Goal: Information Seeking & Learning: Check status

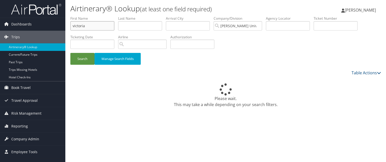
click at [102, 25] on input "victoria" at bounding box center [92, 25] width 44 height 9
type input "v"
click at [102, 25] on input "m" at bounding box center [92, 25] width 44 height 9
type input "michael"
click at [70, 53] on button "Search" at bounding box center [82, 59] width 24 height 12
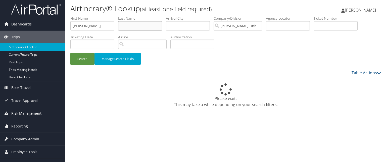
click at [124, 22] on input "text" at bounding box center [140, 25] width 44 height 9
type input "bellamy"
click at [70, 53] on button "Search" at bounding box center [82, 59] width 24 height 12
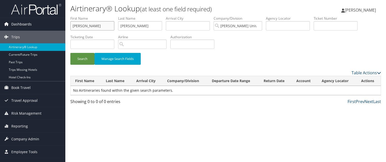
drag, startPoint x: 104, startPoint y: 24, endPoint x: 25, endPoint y: 21, distance: 79.9
click at [25, 21] on div "Dashboards AirPortal 360™ (Manager) My Travel Dashboard Trips Airtinerary® Look…" at bounding box center [193, 81] width 386 height 162
click at [70, 53] on button "Search" at bounding box center [82, 59] width 24 height 12
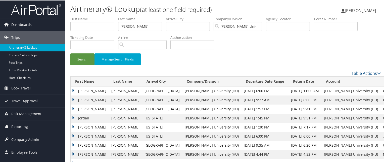
click at [74, 109] on td "MICHAEL" at bounding box center [90, 108] width 38 height 9
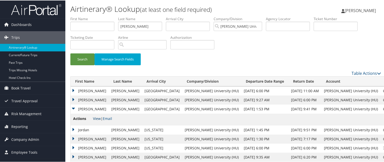
click at [98, 117] on link "View" at bounding box center [97, 117] width 8 height 5
click at [73, 96] on td "MICHAEL" at bounding box center [90, 99] width 38 height 9
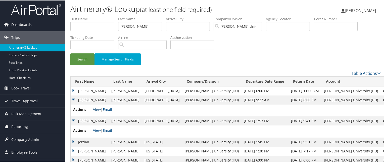
click at [97, 107] on link "View" at bounding box center [97, 108] width 8 height 5
click at [73, 89] on td "MICHAEL" at bounding box center [90, 90] width 38 height 9
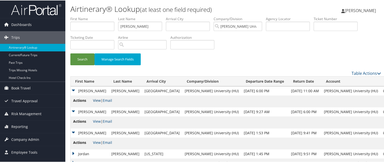
click at [98, 101] on link "View" at bounding box center [97, 99] width 8 height 5
click at [156, 26] on input "bellamy" at bounding box center [140, 25] width 44 height 9
click at [149, 28] on input "bellamy" at bounding box center [140, 25] width 44 height 9
click at [103, 27] on input "text" at bounding box center [92, 25] width 44 height 9
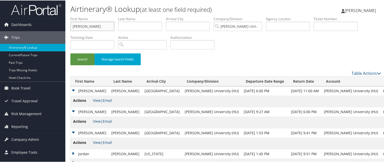
type input "jessica"
type input "cousins"
click at [70, 53] on button "Search" at bounding box center [82, 59] width 24 height 12
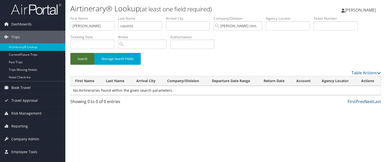
click at [81, 60] on button "Search" at bounding box center [82, 59] width 24 height 12
click at [93, 24] on input "jessica" at bounding box center [92, 25] width 44 height 9
type input "j"
click at [70, 53] on button "Search" at bounding box center [82, 59] width 24 height 12
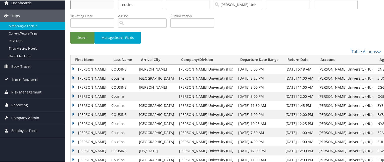
scroll to position [23, 0]
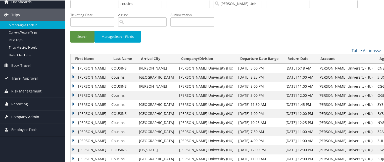
click at [73, 102] on td "Jessica" at bounding box center [90, 103] width 38 height 9
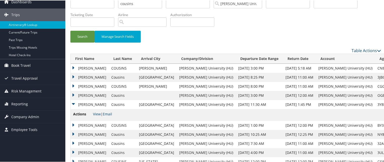
click at [73, 102] on td "Jessica" at bounding box center [90, 103] width 38 height 9
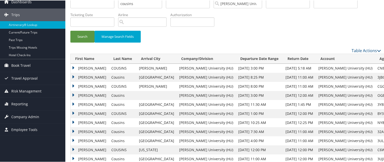
click at [73, 102] on td "Jessica" at bounding box center [90, 103] width 38 height 9
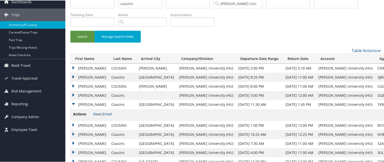
click at [94, 113] on link "View" at bounding box center [97, 113] width 8 height 5
click at [74, 92] on td "Jessica" at bounding box center [90, 94] width 38 height 9
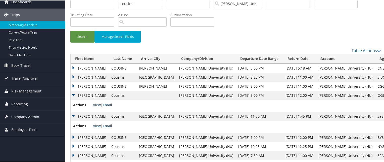
click at [95, 103] on link "View" at bounding box center [97, 104] width 8 height 5
click at [75, 84] on td "JESSICA" at bounding box center [90, 85] width 38 height 9
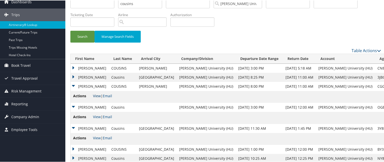
click at [93, 95] on link "View" at bounding box center [97, 95] width 8 height 5
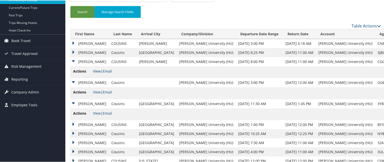
scroll to position [48, 0]
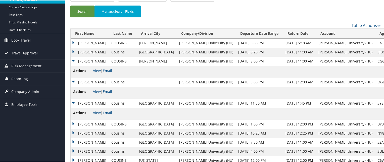
click at [73, 58] on td "JESSICA" at bounding box center [90, 60] width 38 height 9
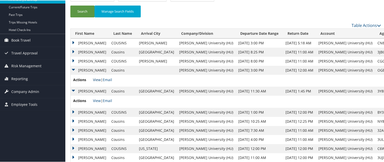
click at [98, 79] on link "View" at bounding box center [97, 79] width 8 height 5
click at [72, 60] on td "JESSICA" at bounding box center [90, 60] width 38 height 9
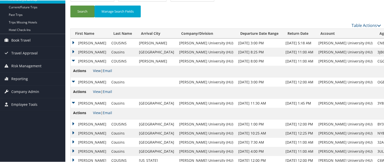
click at [98, 69] on link "View" at bounding box center [97, 70] width 8 height 5
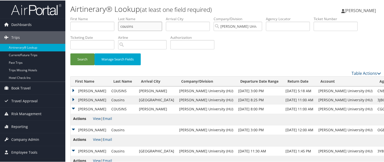
click at [143, 24] on input "cousins" at bounding box center [140, 25] width 44 height 9
type input "c"
type input "lewis"
click at [70, 53] on button "Search" at bounding box center [82, 59] width 24 height 12
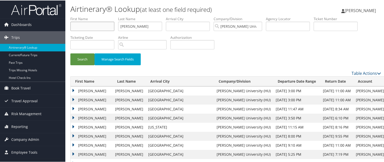
click at [100, 25] on input "text" at bounding box center [92, 25] width 44 height 9
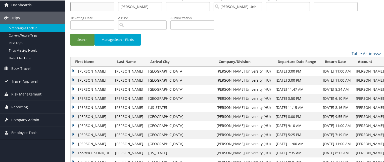
scroll to position [21, 0]
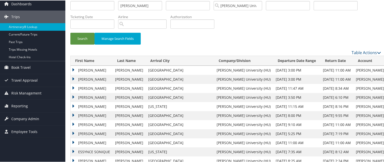
click at [72, 133] on td "KIM MICHELLE" at bounding box center [92, 132] width 42 height 9
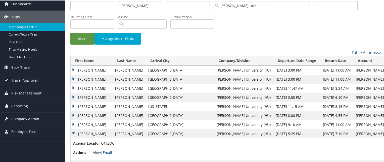
click at [95, 152] on link "View" at bounding box center [97, 151] width 8 height 5
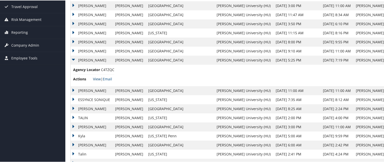
scroll to position [94, 0]
click at [74, 90] on td "KIM MICHELLE" at bounding box center [92, 89] width 42 height 9
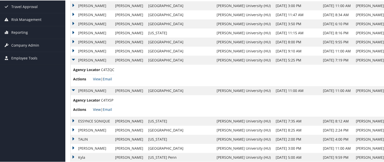
click at [97, 108] on link "View" at bounding box center [97, 108] width 8 height 5
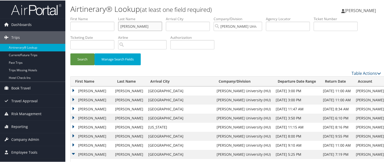
click at [147, 28] on input "lewis" at bounding box center [140, 25] width 44 height 9
click at [70, 53] on button "Search" at bounding box center [82, 59] width 24 height 12
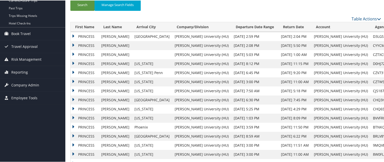
scroll to position [54, 0]
click at [72, 108] on td "PRINCESS" at bounding box center [85, 108] width 28 height 9
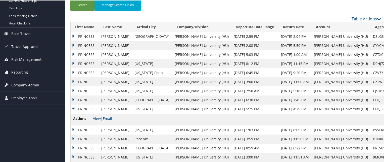
click at [93, 118] on link "View" at bounding box center [97, 117] width 8 height 5
click at [72, 99] on td "PRINCESS" at bounding box center [85, 99] width 28 height 9
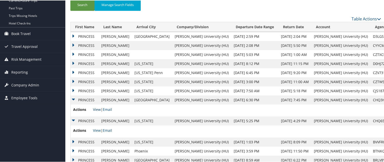
click at [95, 108] on link "View" at bounding box center [97, 108] width 8 height 5
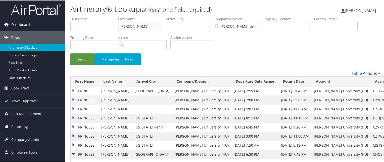
click at [138, 28] on input "gamble" at bounding box center [140, 25] width 44 height 9
type input "g"
click at [70, 53] on button "Search" at bounding box center [82, 59] width 24 height 12
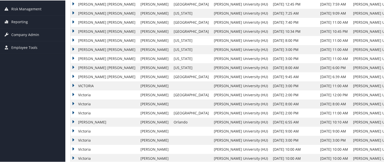
scroll to position [104, 0]
click at [73, 76] on td "VICTORIA RENEE" at bounding box center [104, 76] width 67 height 9
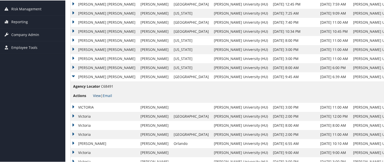
click at [97, 92] on link "View" at bounding box center [97, 94] width 8 height 5
click at [73, 66] on td "VICTORIA RENEE" at bounding box center [104, 67] width 67 height 9
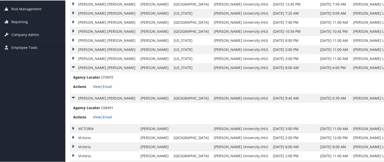
click at [95, 88] on li "Actions View | Email" at bounding box center [93, 85] width 40 height 9
click at [96, 87] on link "View" at bounding box center [97, 85] width 8 height 5
click at [74, 57] on td "VICTORIA RENEE" at bounding box center [104, 58] width 67 height 9
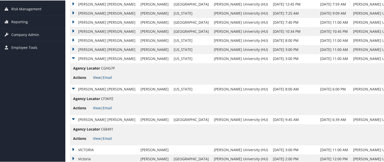
click at [94, 75] on link "View" at bounding box center [97, 76] width 8 height 5
click at [73, 58] on td "VICTORIA RENEE" at bounding box center [104, 58] width 67 height 9
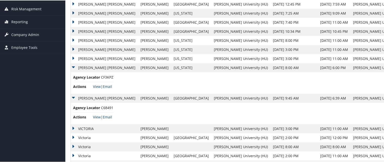
click at [73, 66] on td "VICTORIA RENEE" at bounding box center [104, 67] width 67 height 9
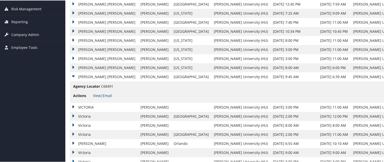
click at [74, 75] on td "VICTORIA RENEE" at bounding box center [104, 76] width 67 height 9
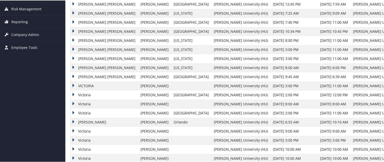
click at [71, 75] on td "VICTORIA RENEE" at bounding box center [104, 76] width 67 height 9
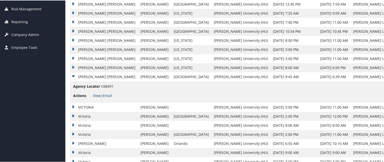
click at [96, 94] on link "View" at bounding box center [97, 94] width 8 height 5
click at [73, 65] on td "VICTORIA RENEE" at bounding box center [104, 67] width 67 height 9
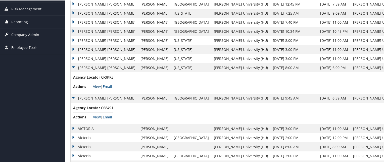
click at [95, 86] on link "View" at bounding box center [97, 85] width 8 height 5
click at [72, 57] on td "VICTORIA RENEE" at bounding box center [104, 58] width 67 height 9
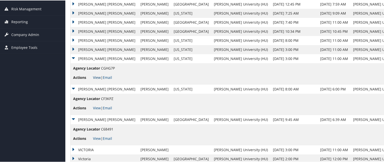
click at [100, 78] on link "View" at bounding box center [97, 76] width 8 height 5
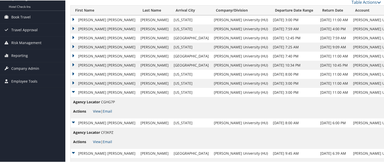
scroll to position [71, 0]
click at [72, 81] on td "VICTORIA RENEE" at bounding box center [104, 82] width 67 height 9
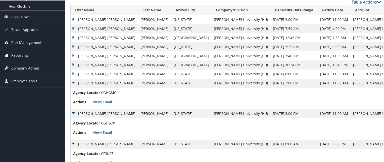
click at [95, 99] on link "View" at bounding box center [97, 101] width 8 height 5
click at [73, 71] on td "VICTORIA RENEE" at bounding box center [104, 73] width 67 height 9
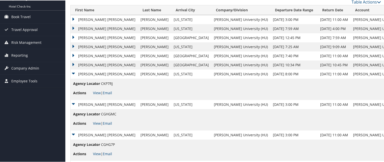
click at [73, 73] on td "VICTORIA RENEE" at bounding box center [104, 73] width 67 height 9
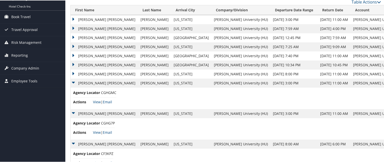
click at [74, 36] on td "VICTORIA RENEE" at bounding box center [104, 37] width 67 height 9
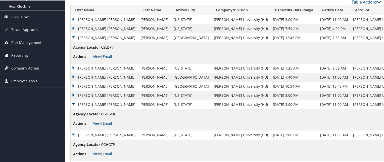
click at [96, 56] on link "View" at bounding box center [97, 56] width 8 height 5
click at [74, 35] on td "VICTORIA RENEE" at bounding box center [104, 37] width 67 height 9
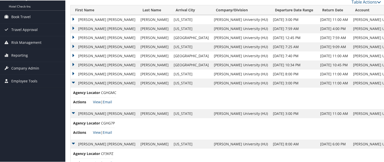
click at [73, 59] on td "VICTORIA RENEE" at bounding box center [104, 55] width 67 height 9
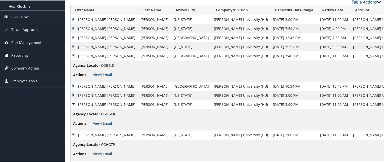
click at [73, 59] on td "VICTORIA RENEE" at bounding box center [104, 55] width 67 height 9
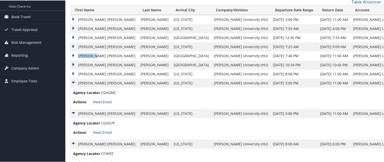
click at [73, 59] on td "VICTORIA RENEE" at bounding box center [104, 55] width 67 height 9
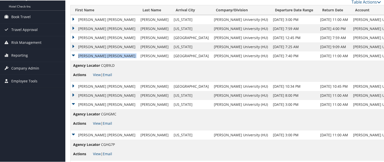
click at [73, 59] on td "VICTORIA RENEE" at bounding box center [104, 55] width 67 height 9
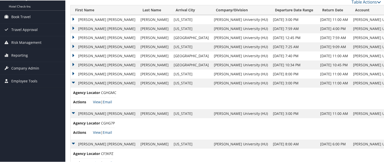
click at [73, 64] on td "VICTORIA RENEE" at bounding box center [104, 64] width 67 height 9
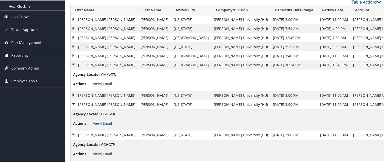
click at [95, 82] on link "View" at bounding box center [97, 83] width 8 height 5
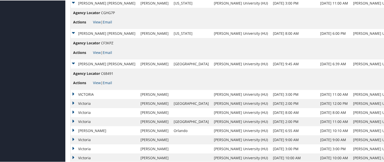
scroll to position [150, 0]
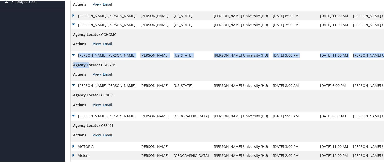
drag, startPoint x: 72, startPoint y: 55, endPoint x: 93, endPoint y: 68, distance: 25.2
click at [97, 74] on link "View" at bounding box center [97, 73] width 8 height 5
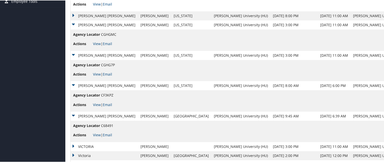
click at [123, 44] on td "Agency Locator CGHGMC Actions View | Email" at bounding box center [240, 39] width 339 height 21
click at [74, 52] on td "VICTORIA RENEE" at bounding box center [104, 54] width 67 height 9
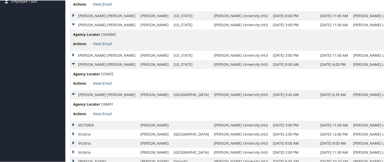
click at [94, 83] on link "View" at bounding box center [97, 82] width 8 height 5
click at [96, 111] on link "View" at bounding box center [97, 113] width 8 height 5
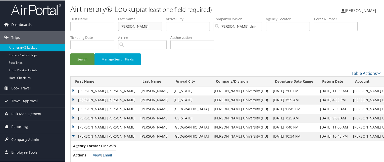
click at [136, 26] on input "tyson" at bounding box center [140, 25] width 44 height 9
click at [70, 53] on button "Search" at bounding box center [82, 59] width 24 height 12
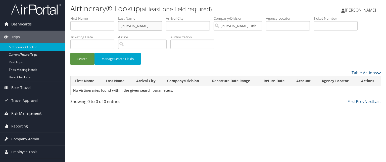
drag, startPoint x: 147, startPoint y: 25, endPoint x: 78, endPoint y: 18, distance: 69.5
click at [78, 16] on ul "First Name Last Name tysonray jr Departure City Arrival City Company/Division H…" at bounding box center [225, 16] width 310 height 0
type input "ray jr"
click at [70, 53] on button "Search" at bounding box center [82, 59] width 24 height 12
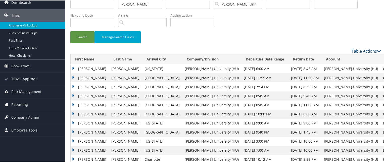
scroll to position [41, 0]
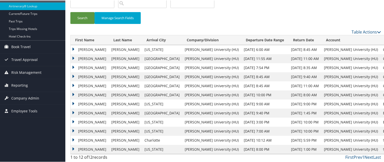
click at [73, 64] on td "ARTHUR" at bounding box center [90, 67] width 38 height 9
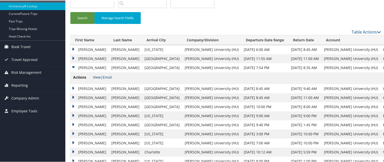
click at [98, 77] on link "View" at bounding box center [97, 76] width 8 height 5
click at [72, 59] on td "ARTHUR" at bounding box center [90, 58] width 38 height 9
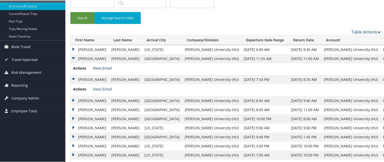
click at [95, 68] on link "View" at bounding box center [97, 67] width 8 height 5
click at [71, 49] on td "ARTHUR" at bounding box center [90, 48] width 38 height 9
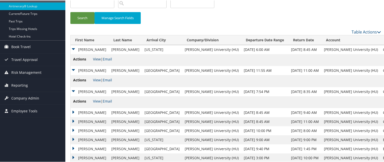
click at [95, 59] on link "View" at bounding box center [97, 58] width 8 height 5
click at [73, 48] on td "ARTHUR" at bounding box center [90, 48] width 38 height 9
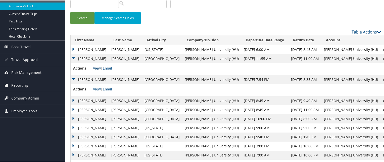
click at [96, 66] on link "View" at bounding box center [97, 67] width 8 height 5
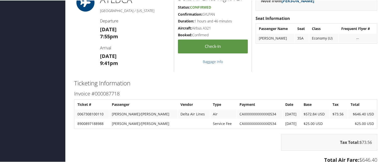
scroll to position [619, 0]
click at [142, 78] on div "Ticketing Information Invoice #000087718 Ticket # Passenger Vendor Type Payment…" at bounding box center [225, 144] width 310 height 132
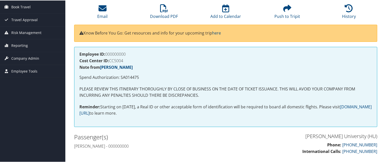
scroll to position [0, 0]
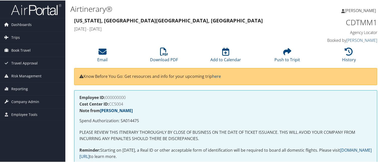
click at [130, 118] on p "Spend Authorization: SA014475" at bounding box center [225, 120] width 292 height 7
copy p "SA014475"
click at [133, 120] on p "Spend Authorization: SA014475" at bounding box center [225, 120] width 292 height 7
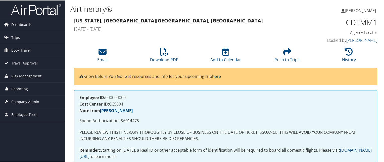
click at [354, 24] on h1 "CDTMM1" at bounding box center [342, 22] width 70 height 11
copy h1 "CDTMM1"
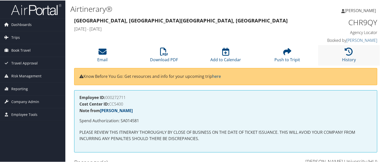
click at [353, 53] on li "History" at bounding box center [349, 54] width 62 height 20
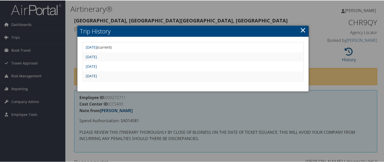
click at [97, 73] on link "Mon Jun 9 16:40:19 MDT 2025" at bounding box center [91, 75] width 11 height 5
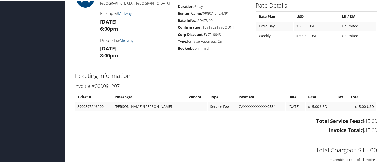
scroll to position [418, 0]
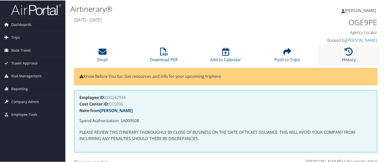
click at [350, 51] on icon at bounding box center [349, 51] width 8 height 8
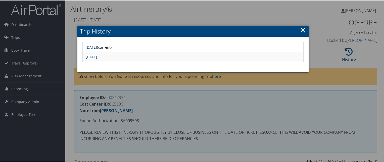
click at [97, 56] on link "Thu Jun 5 07:30:13 MDT 2025" at bounding box center [91, 56] width 11 height 5
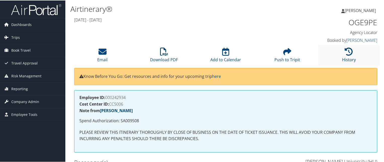
click at [346, 53] on icon at bounding box center [349, 51] width 8 height 8
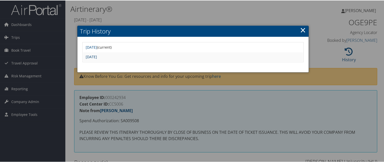
click at [97, 57] on link "Thu Jun 5 07:30:13 MDT 2025" at bounding box center [91, 56] width 11 height 5
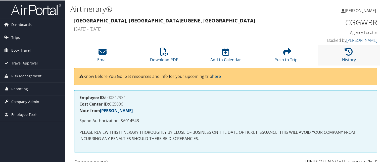
click at [332, 56] on li "History" at bounding box center [349, 54] width 62 height 20
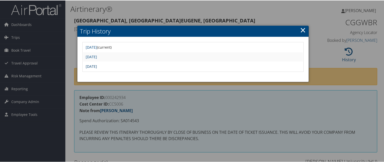
click at [97, 65] on link "Mon Jun 16 08:03:12 MDT 2025" at bounding box center [91, 65] width 11 height 5
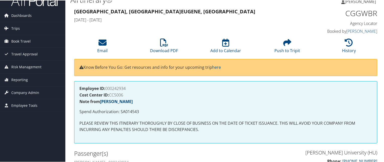
scroll to position [8, 0]
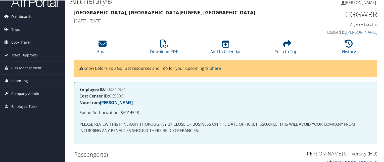
click at [129, 113] on p "Spend Authorization: SA014543" at bounding box center [225, 112] width 292 height 7
copy p "SA014543"
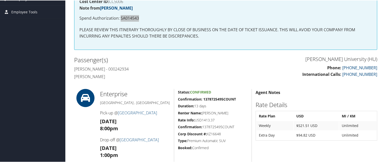
scroll to position [75, 0]
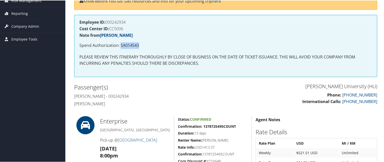
click at [132, 43] on p "Spend Authorization: SA014543" at bounding box center [225, 45] width 292 height 7
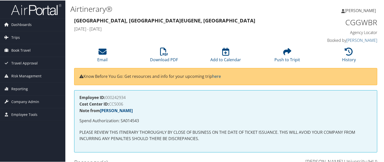
click at [349, 23] on h1 "CGGWBR" at bounding box center [342, 22] width 70 height 11
copy h1 "CGGWBR"
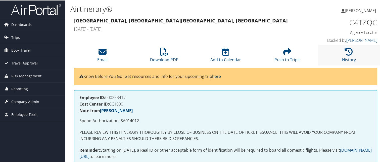
click at [337, 54] on li "History" at bounding box center [349, 54] width 62 height 20
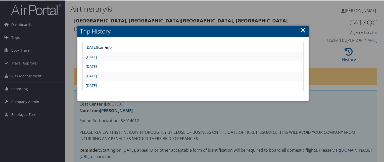
click at [97, 56] on link "[DATE]" at bounding box center [91, 56] width 11 height 5
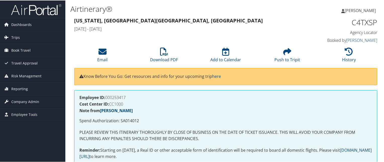
click at [128, 118] on p "Spend Authorization: SA014012" at bounding box center [225, 120] width 292 height 7
copy p "SA014012"
click at [359, 23] on h1 "C4TXSP" at bounding box center [342, 22] width 70 height 11
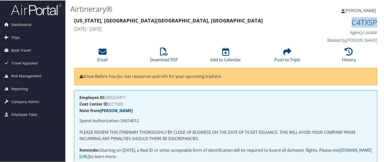
copy h1 "C4TXSP"
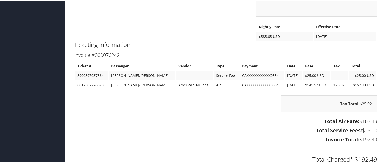
scroll to position [531, 0]
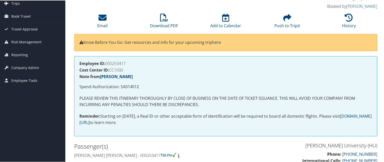
scroll to position [29, 0]
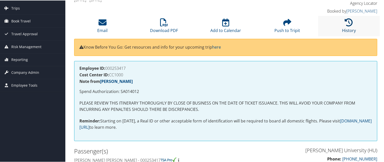
click at [347, 31] on link "History" at bounding box center [349, 27] width 14 height 12
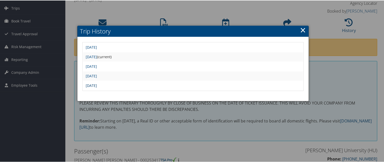
click at [97, 84] on link "[DATE]" at bounding box center [91, 84] width 11 height 5
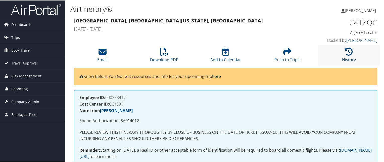
click at [346, 55] on icon at bounding box center [349, 51] width 8 height 8
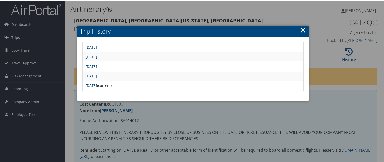
click at [97, 74] on link "Fri May 2 15:17:45 MDT 2025" at bounding box center [91, 75] width 11 height 5
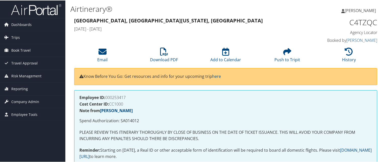
click at [342, 42] on h4 "Booked by [PERSON_NAME]" at bounding box center [342, 40] width 70 height 6
click at [343, 56] on li "History" at bounding box center [349, 54] width 62 height 20
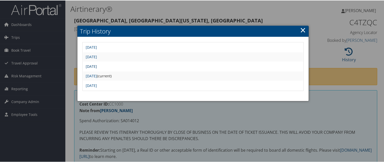
click at [97, 66] on link "Mon May 12 11:48:46 MDT 2025" at bounding box center [91, 65] width 11 height 5
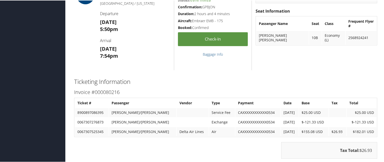
scroll to position [223, 0]
click at [138, 34] on div "BOS DCA [GEOGRAPHIC_DATA] / [US_STATE] Departure [DATE] 5:50pm Arrival [DATE] 7…" at bounding box center [135, 27] width 78 height 84
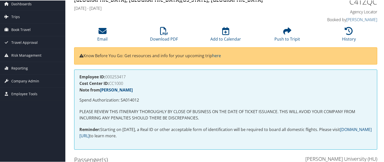
scroll to position [0, 0]
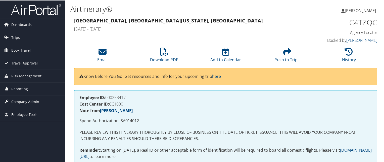
click at [362, 19] on h1 "C4TZQC" at bounding box center [342, 22] width 70 height 11
copy h1 "C4TZQC"
click at [352, 25] on h1 "C4TZQC" at bounding box center [342, 22] width 70 height 11
copy h1 "C4TZQC"
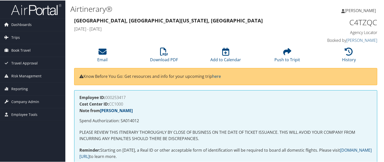
click at [125, 119] on p "Spend Authorization: SA014012" at bounding box center [225, 120] width 292 height 7
copy p "SA014012"
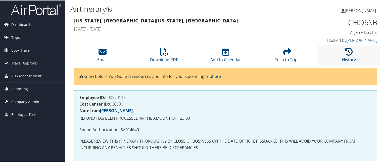
click at [349, 52] on icon at bounding box center [349, 51] width 8 height 8
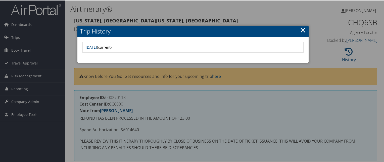
click at [190, 11] on div at bounding box center [193, 81] width 386 height 162
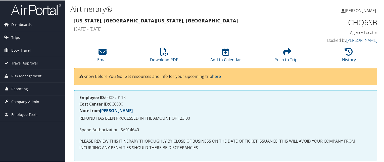
click at [356, 22] on h1 "CHQ6SB" at bounding box center [342, 22] width 70 height 11
click at [134, 127] on p "Spend Authorization: SA014640" at bounding box center [225, 129] width 292 height 7
copy p "SA014640"
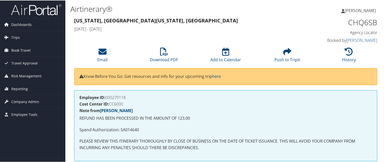
click at [358, 21] on h1 "CHQ6SB" at bounding box center [342, 22] width 70 height 11
copy h1 "CHQ6SB"
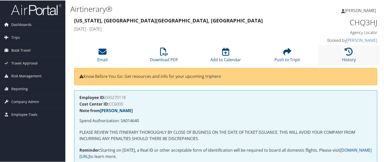
click at [352, 50] on li "History" at bounding box center [349, 54] width 62 height 20
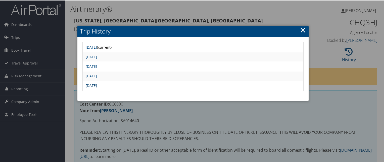
click at [97, 85] on link "[DATE]" at bounding box center [91, 84] width 11 height 5
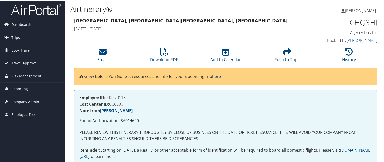
click at [363, 19] on h1 "CHQ3HJ" at bounding box center [342, 22] width 70 height 11
copy h1 "CHQ3HJ"
click at [129, 117] on p "Spend Authorization: SA014640" at bounding box center [225, 120] width 292 height 7
click at [125, 117] on p "Spend Authorization: SA014640" at bounding box center [225, 120] width 292 height 7
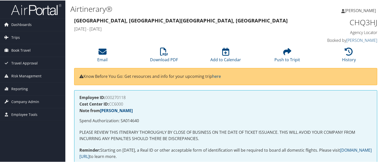
click at [126, 118] on p "Spend Authorization: SA014640" at bounding box center [225, 120] width 292 height 7
copy p "SA014640"
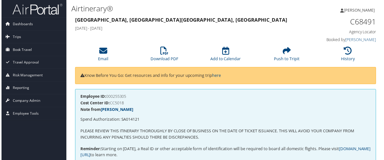
click at [135, 117] on p "Spend Authorization: SA014121" at bounding box center [225, 120] width 292 height 7
copy p "SA014121"
click at [358, 20] on h1 "C68491" at bounding box center [342, 22] width 70 height 11
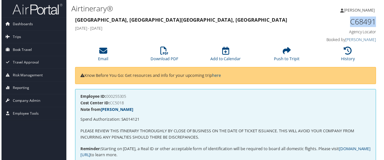
copy h1 "C68491"
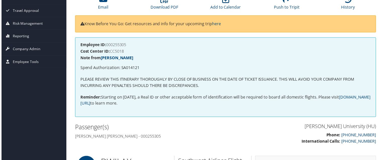
scroll to position [0, 1]
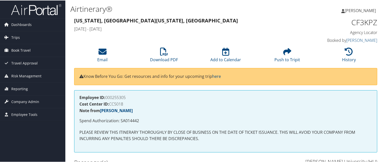
click at [126, 120] on p "Spend Authorization: SA014442" at bounding box center [225, 120] width 292 height 7
copy p "SA014442"
click at [356, 23] on h1 "CF3KPZ" at bounding box center [342, 22] width 70 height 11
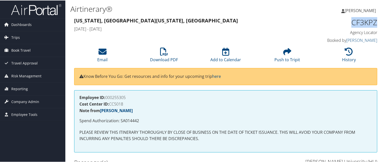
copy h1 "CF3KPZ"
click at [352, 51] on li "History" at bounding box center [349, 54] width 62 height 20
click at [345, 51] on icon at bounding box center [349, 51] width 8 height 8
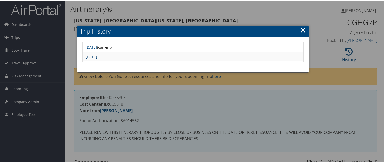
click at [97, 55] on link "Wed Jun 4 15:22:52 MDT 2025" at bounding box center [91, 56] width 11 height 5
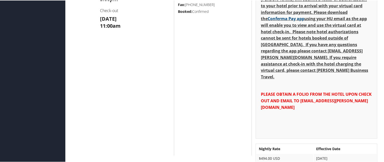
scroll to position [248, 0]
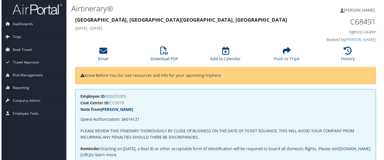
click at [128, 119] on p "Spend Authorization: SA014121" at bounding box center [225, 120] width 292 height 7
copy p "SA014121"
click at [359, 24] on h1 "C68491" at bounding box center [342, 22] width 70 height 11
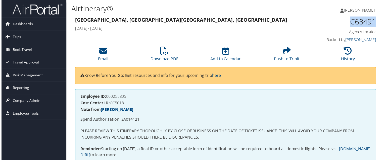
copy h1 "C68491"
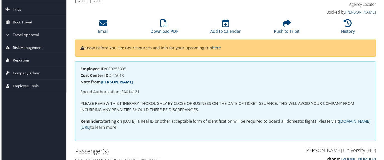
scroll to position [24, 0]
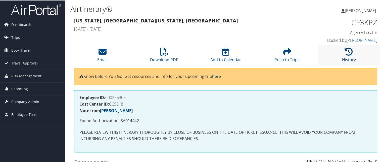
click at [343, 56] on link "History" at bounding box center [349, 56] width 14 height 12
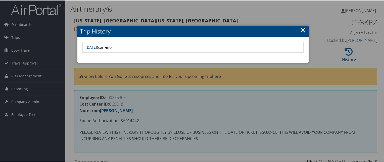
click at [141, 0] on div at bounding box center [193, 81] width 386 height 162
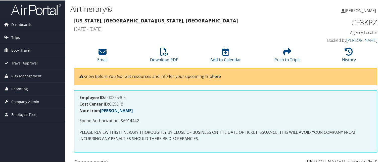
click at [362, 20] on h1 "CF3KPZ" at bounding box center [342, 22] width 70 height 11
copy h1 "CF3KPZ"
click at [131, 120] on p "Spend Authorization: SA014442" at bounding box center [225, 120] width 292 height 7
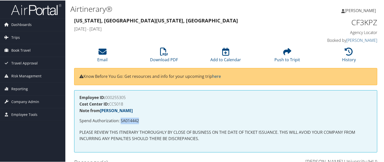
copy p "SA014442"
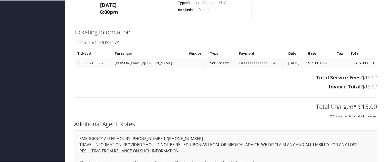
scroll to position [269, 0]
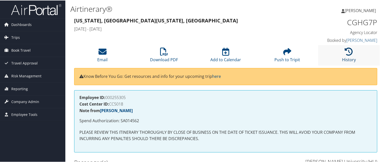
click at [345, 50] on icon at bounding box center [349, 51] width 8 height 8
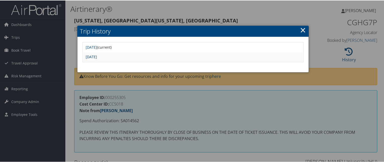
click at [97, 57] on link "[DATE]" at bounding box center [91, 56] width 11 height 5
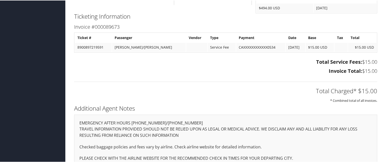
scroll to position [408, 0]
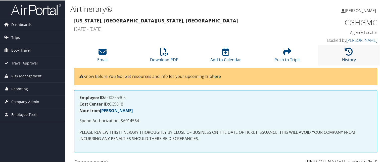
click at [347, 47] on icon at bounding box center [349, 51] width 8 height 8
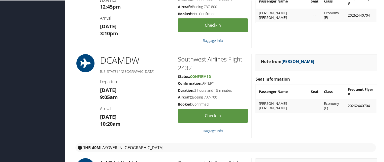
scroll to position [240, 0]
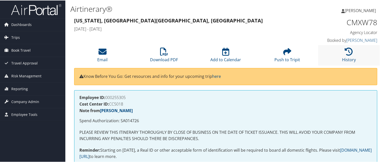
click at [338, 47] on li "History" at bounding box center [349, 54] width 62 height 20
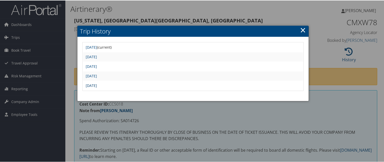
click at [97, 83] on link "Tue Jun 24 10:01:56 MDT 2025" at bounding box center [91, 84] width 11 height 5
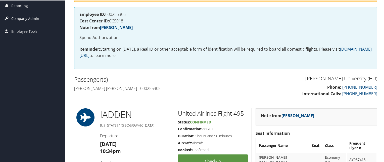
scroll to position [20, 0]
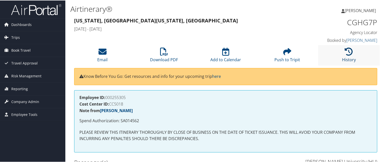
click at [349, 56] on link "History" at bounding box center [349, 56] width 14 height 12
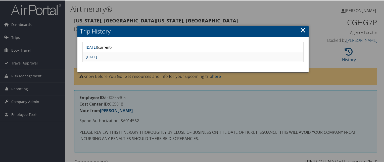
click at [97, 56] on link "Wed Jun 4 15:22:52 MDT 2025" at bounding box center [91, 56] width 11 height 5
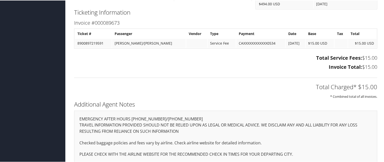
scroll to position [408, 0]
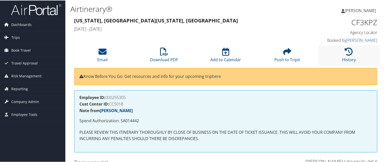
click at [357, 54] on li "History" at bounding box center [349, 54] width 62 height 20
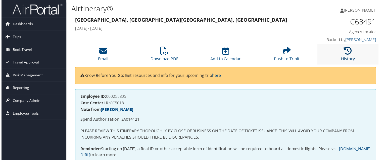
click at [342, 58] on link "History" at bounding box center [349, 56] width 14 height 12
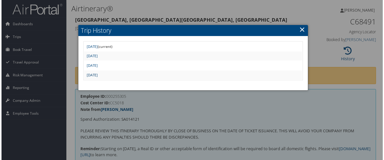
click at [97, 75] on link "[DATE]" at bounding box center [91, 75] width 11 height 5
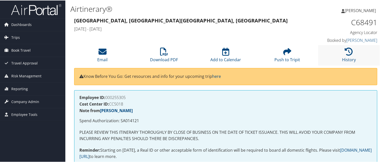
click at [341, 55] on li "History" at bounding box center [349, 54] width 62 height 20
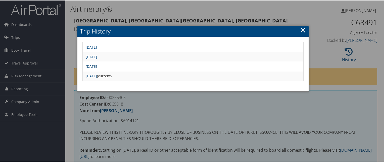
click at [97, 64] on link "[DATE]" at bounding box center [91, 65] width 11 height 5
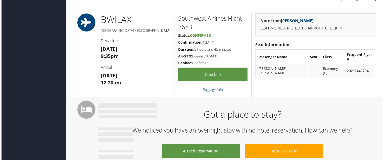
scroll to position [118, 0]
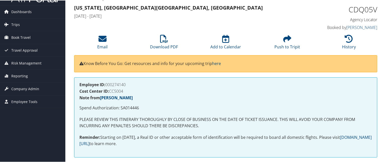
scroll to position [12, 0]
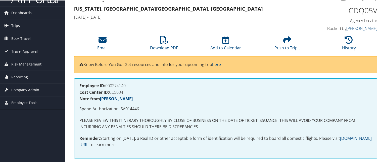
click at [137, 108] on p "Spend Authorization: SA014446" at bounding box center [225, 108] width 292 height 7
copy p "SA014446"
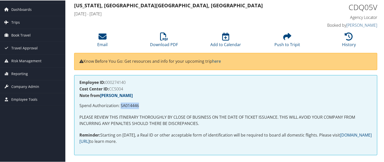
scroll to position [15, 0]
click at [362, 8] on h1 "CDQ05V" at bounding box center [342, 7] width 70 height 11
copy h1 "CDQ05V"
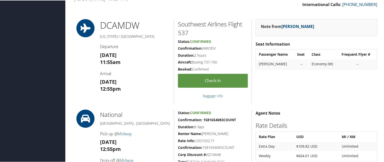
scroll to position [141, 0]
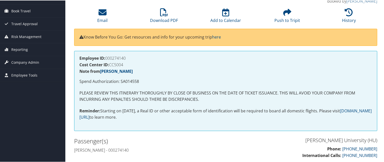
scroll to position [34, 0]
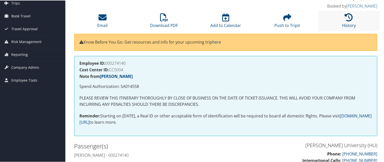
click at [348, 20] on icon at bounding box center [349, 17] width 8 height 8
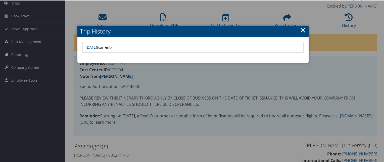
click at [179, 82] on div at bounding box center [193, 81] width 386 height 162
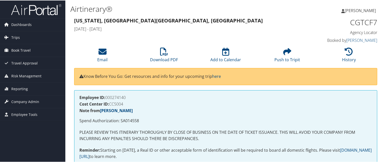
click at [130, 117] on p "Spend Authorization: SA014558" at bounding box center [225, 120] width 292 height 7
copy p "SA014558"
click at [358, 17] on h1 "CGTCF7" at bounding box center [342, 22] width 70 height 11
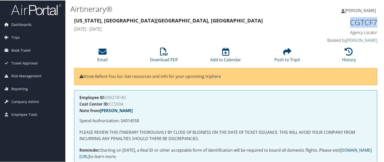
copy h1 "CGTCF7"
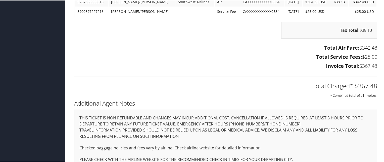
scroll to position [644, 0]
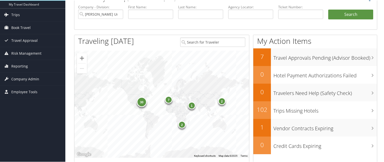
scroll to position [21, 0]
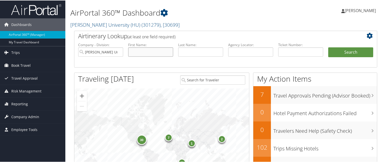
click at [150, 50] on input "text" at bounding box center [150, 51] width 45 height 9
click at [190, 54] on input "text" at bounding box center [200, 51] width 45 height 9
type input "[PERSON_NAME]"
click at [328, 47] on button "Search" at bounding box center [350, 52] width 45 height 10
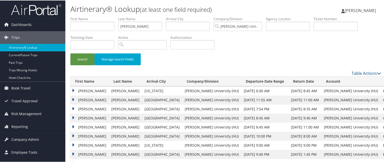
click at [74, 107] on td "[PERSON_NAME]" at bounding box center [90, 108] width 38 height 9
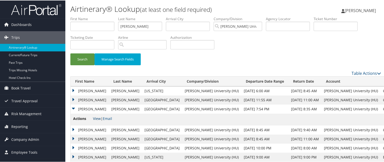
click at [98, 115] on link "View" at bounding box center [97, 117] width 8 height 5
click at [133, 26] on input "[PERSON_NAME]" at bounding box center [140, 25] width 44 height 9
type input "r"
type input "[PERSON_NAME]"
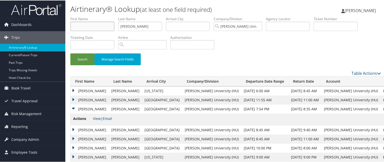
click at [90, 28] on input "text" at bounding box center [92, 25] width 44 height 9
type input "tekeya"
click at [70, 53] on button "Search" at bounding box center [82, 59] width 24 height 12
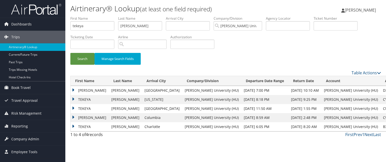
click at [73, 108] on td "TEKEYA" at bounding box center [90, 108] width 38 height 9
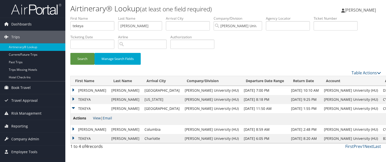
click at [95, 116] on link "View" at bounding box center [97, 117] width 8 height 5
click at [73, 98] on td "TEKEYA" at bounding box center [90, 99] width 38 height 9
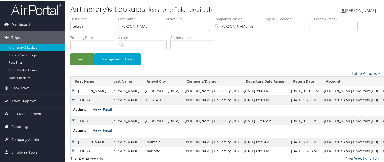
click at [97, 111] on link "View" at bounding box center [97, 108] width 8 height 5
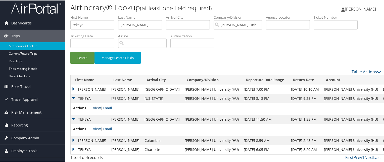
scroll to position [1, 0]
click at [73, 89] on td "TEKEYA LASHAY" at bounding box center [90, 88] width 38 height 9
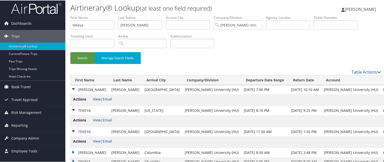
click at [97, 99] on link "View" at bounding box center [97, 98] width 8 height 5
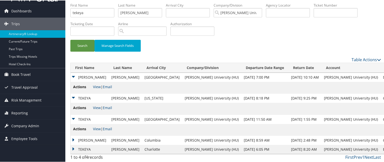
click at [72, 138] on td "TEKEYA LASHAY" at bounding box center [90, 139] width 38 height 9
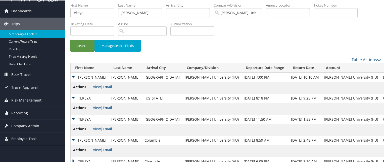
click at [95, 148] on link "View" at bounding box center [97, 148] width 8 height 5
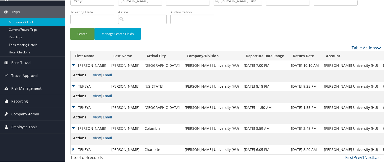
scroll to position [0, 0]
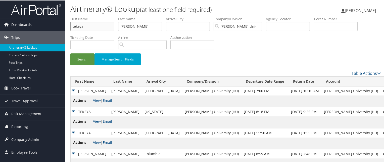
click at [101, 27] on input "tekeya" at bounding box center [92, 25] width 44 height 9
click at [112, 2] on div "Airtinerary® Lookup (at least one field required) Anthony Dosunmu Anthony Dosun…" at bounding box center [225, 8] width 321 height 16
drag, startPoint x: 125, startPoint y: 25, endPoint x: 133, endPoint y: 6, distance: 20.7
click at [125, 25] on input "text" at bounding box center [140, 25] width 44 height 9
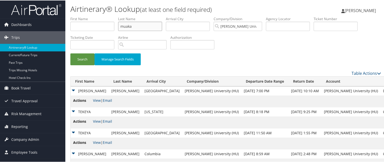
type input "muaka"
click at [70, 53] on button "Search" at bounding box center [82, 59] width 24 height 12
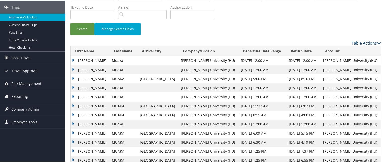
scroll to position [30, 0]
click at [71, 94] on td "Leonard" at bounding box center [90, 96] width 39 height 9
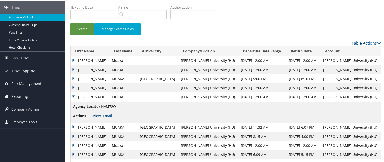
click at [96, 113] on link "View" at bounding box center [97, 115] width 8 height 5
click at [74, 85] on td "Leonard" at bounding box center [90, 87] width 39 height 9
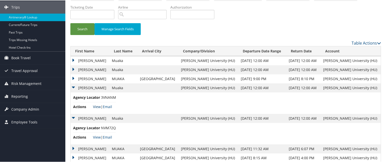
click at [97, 105] on link "View" at bounding box center [97, 105] width 8 height 5
click at [75, 77] on td "LEONARD LISANZA" at bounding box center [90, 78] width 39 height 9
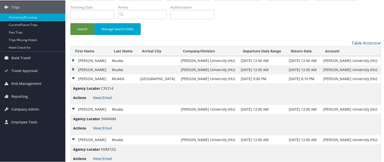
click at [95, 97] on link "View" at bounding box center [97, 96] width 8 height 5
click at [71, 69] on td "Leonard" at bounding box center [90, 69] width 39 height 9
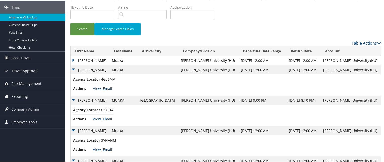
click at [96, 87] on link "View" at bounding box center [97, 87] width 8 height 5
click at [72, 57] on td "Leonard" at bounding box center [90, 60] width 39 height 9
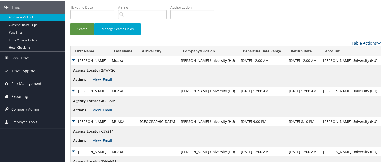
click at [98, 79] on link "View" at bounding box center [97, 78] width 8 height 5
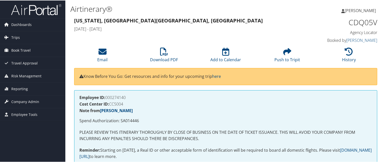
click at [354, 23] on h1 "CDQ05V" at bounding box center [342, 22] width 70 height 11
copy h1 "CDQ05V"
click at [130, 123] on div "Employee ID: 000274140 Cost Center ID: CC5004 Note from [PERSON_NAME] Spend Aut…" at bounding box center [225, 129] width 303 height 80
click at [129, 119] on p "Spend Authorization: SA014446" at bounding box center [225, 120] width 292 height 7
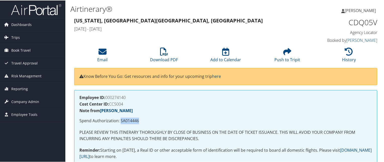
click at [129, 119] on p "Spend Authorization: SA014446" at bounding box center [225, 120] width 292 height 7
copy p "SA014446"
click at [132, 121] on p "Spend Authorization: SA014446" at bounding box center [225, 120] width 292 height 7
click at [351, 22] on h1 "CDQ05V" at bounding box center [342, 22] width 70 height 11
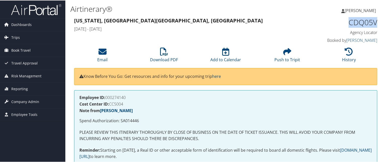
click at [351, 22] on h1 "CDQ05V" at bounding box center [342, 22] width 70 height 11
copy h1 "CDQ05V"
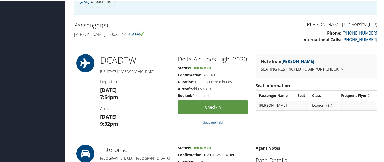
scroll to position [155, 0]
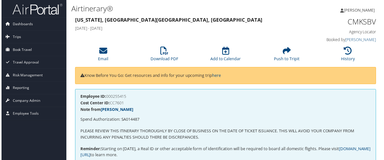
click at [130, 119] on p "Spend Authorization: SA014487" at bounding box center [225, 120] width 292 height 7
copy p "SA014487"
click at [362, 20] on h1 "CMKSBV" at bounding box center [342, 22] width 70 height 11
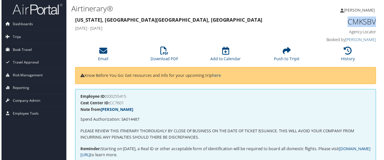
copy h1 "CMKSBV"
click at [345, 49] on icon at bounding box center [349, 51] width 8 height 8
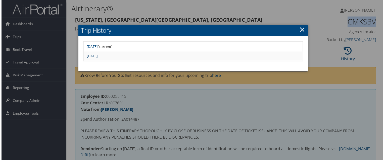
click at [97, 56] on link "Mon Jun 23 08:14:47 MDT 2025" at bounding box center [91, 56] width 11 height 5
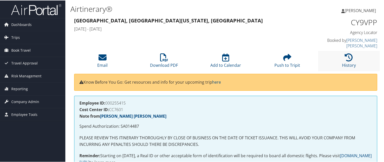
click at [335, 50] on li "History" at bounding box center [349, 60] width 62 height 20
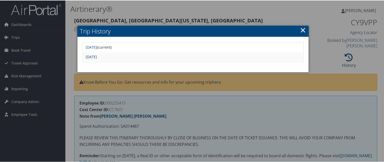
click at [97, 54] on link "[DATE]" at bounding box center [91, 56] width 11 height 5
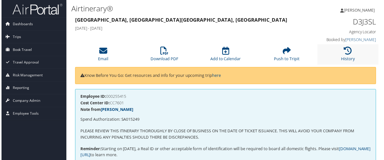
click at [344, 56] on li "History" at bounding box center [349, 54] width 62 height 20
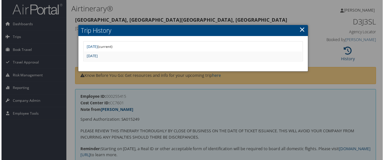
click at [97, 58] on link "Thu Aug 14 07:40:37 MDT 2025" at bounding box center [91, 56] width 11 height 5
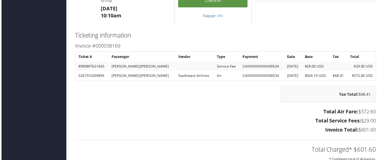
scroll to position [430, 0]
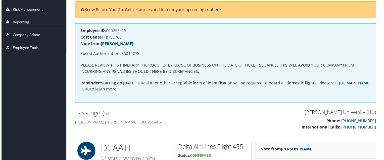
scroll to position [59, 0]
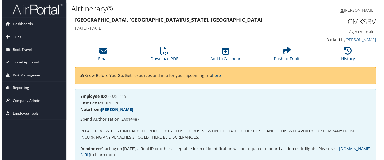
click at [133, 120] on p "Spend Authorization: SA014487" at bounding box center [225, 120] width 292 height 7
copy p "SA014487"
click at [355, 24] on h1 "CMKSBV" at bounding box center [342, 22] width 70 height 11
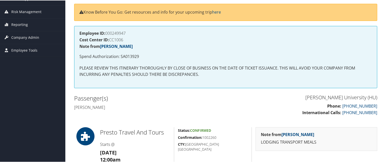
scroll to position [62, 0]
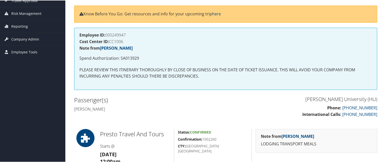
click at [123, 57] on p "Spend Authorization: SA013929" at bounding box center [225, 58] width 292 height 7
click at [145, 50] on div "Employee ID: 000249947 Cost Center ID: CC1006 Note from [PERSON_NAME] Spend Aut…" at bounding box center [225, 58] width 303 height 62
click at [130, 56] on p "Spend Authorization: SA013929" at bounding box center [225, 58] width 292 height 7
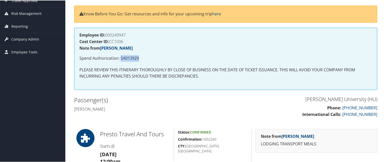
click at [130, 56] on p "Spend Authorization: SA013929" at bounding box center [225, 58] width 292 height 7
copy p "SA013929"
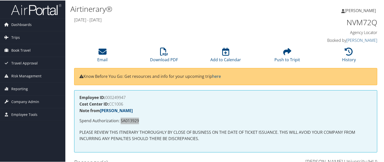
scroll to position [0, 0]
click at [352, 20] on h1 "NVM72Q" at bounding box center [342, 22] width 70 height 11
copy h1 "NVM72Q"
click at [345, 51] on icon at bounding box center [349, 51] width 8 height 8
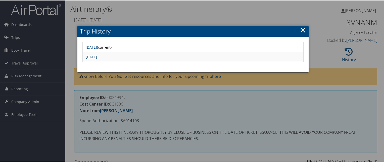
click at [97, 57] on link "[DATE]" at bounding box center [91, 56] width 11 height 5
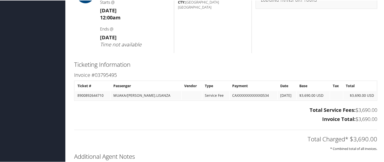
scroll to position [205, 0]
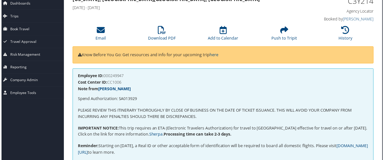
scroll to position [0, 3]
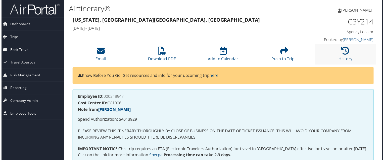
click at [336, 54] on li "History" at bounding box center [346, 54] width 62 height 20
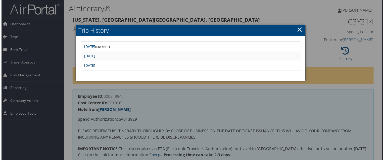
click at [94, 66] on link "Tue Apr 29 16:33:41 MDT 2025" at bounding box center [88, 65] width 11 height 5
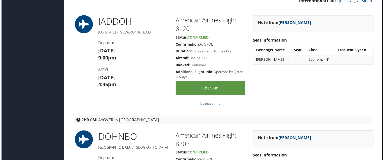
scroll to position [166, 3]
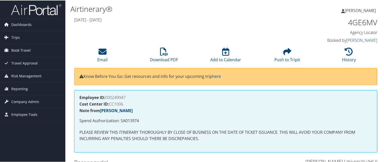
click at [356, 24] on h1 "4GE6MV" at bounding box center [342, 22] width 70 height 11
copy h1 "4GE6MV"
click at [134, 118] on p "Spend Authorization: SA013974" at bounding box center [225, 120] width 292 height 7
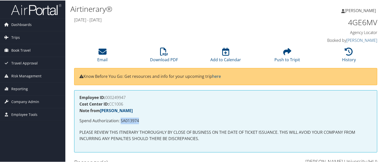
copy p "SA013974"
click at [345, 53] on icon at bounding box center [349, 51] width 8 height 8
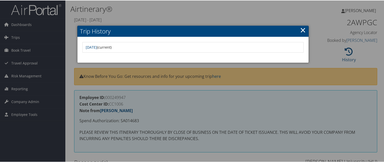
click at [205, 85] on div at bounding box center [193, 81] width 386 height 162
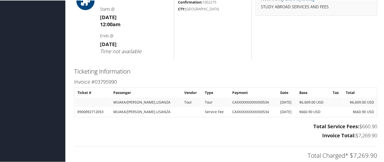
scroll to position [197, 0]
